Goal: Navigation & Orientation: Find specific page/section

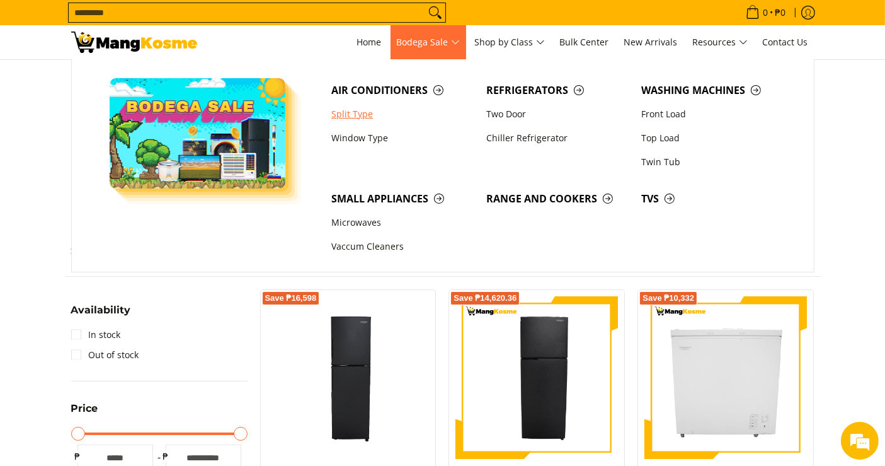
click at [356, 114] on link "Split Type" at bounding box center [402, 114] width 155 height 24
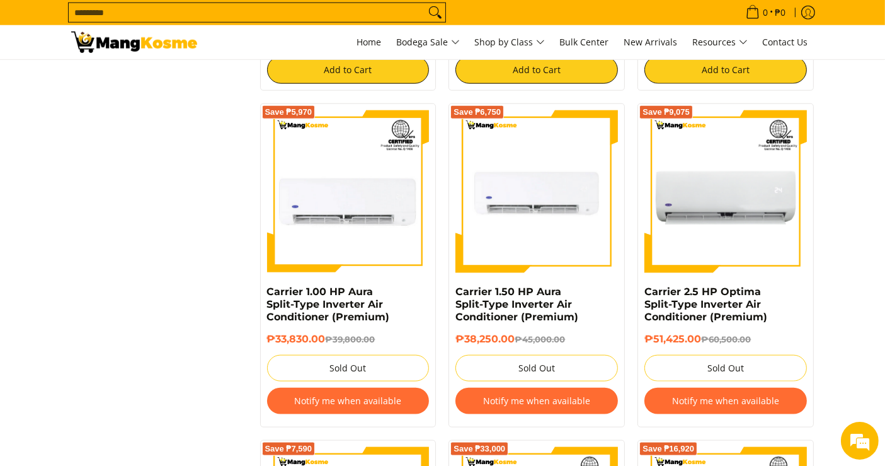
scroll to position [1400, 0]
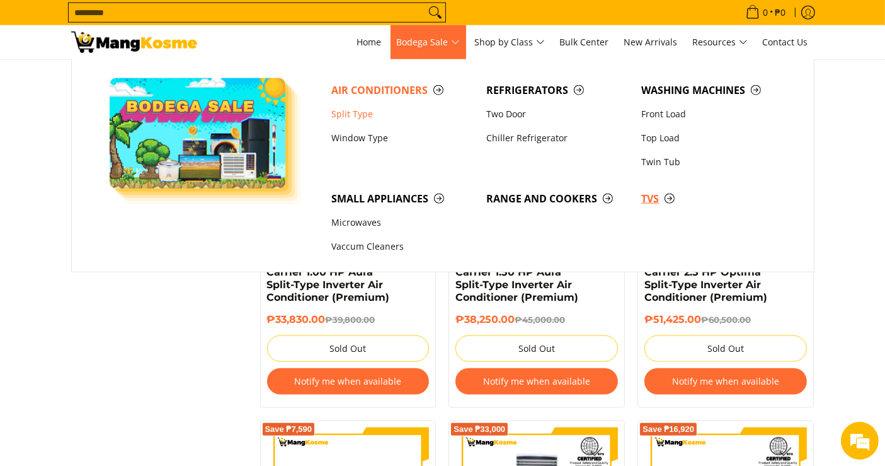
click at [650, 199] on span "TVs" at bounding box center [712, 199] width 142 height 16
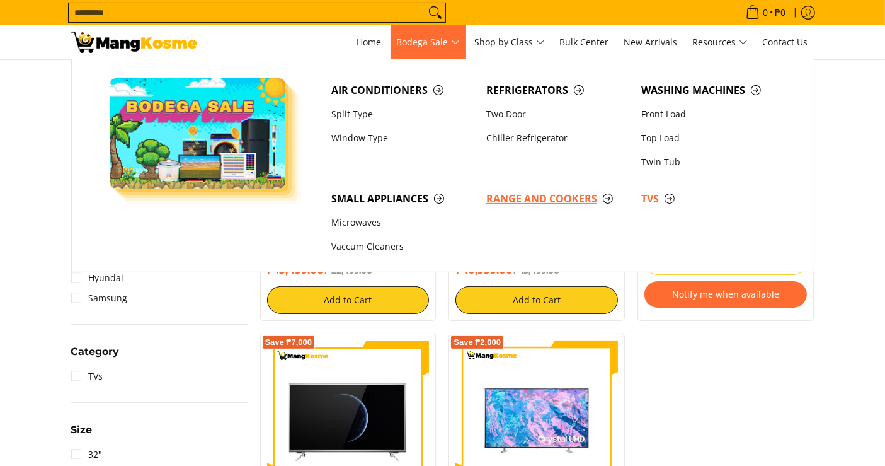
click at [515, 198] on span "Range and Cookers" at bounding box center [557, 199] width 142 height 16
